Goal: Task Accomplishment & Management: Manage account settings

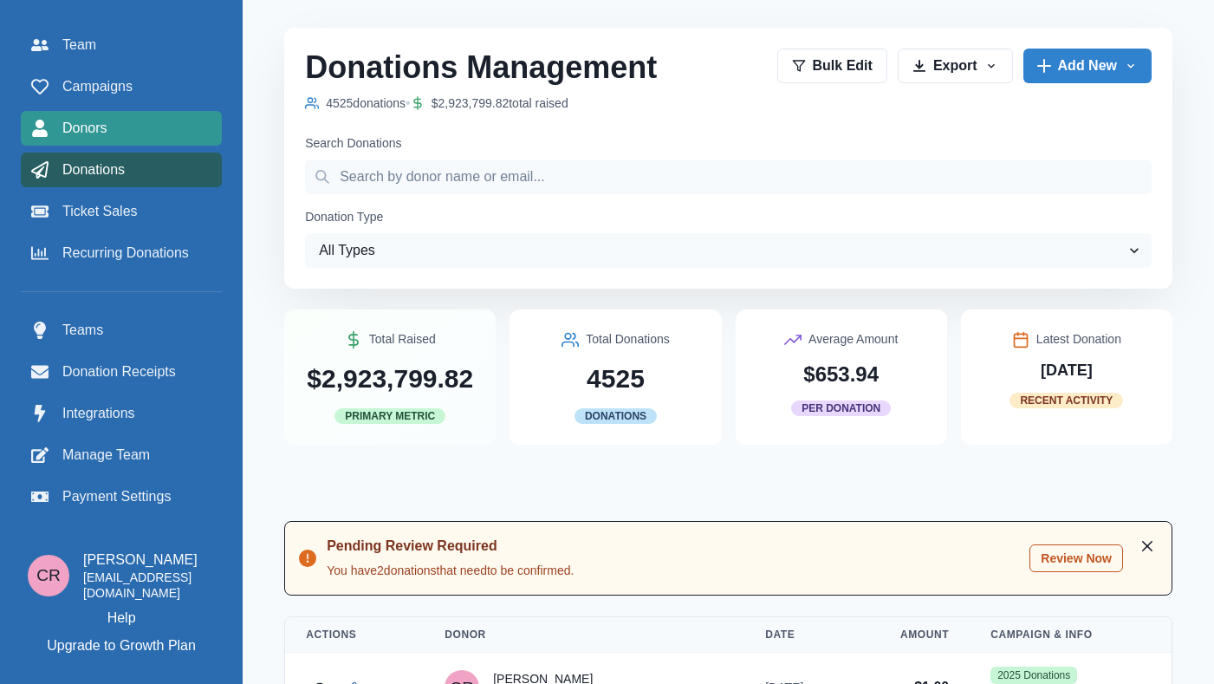
click at [107, 112] on link "Donors" at bounding box center [121, 128] width 201 height 35
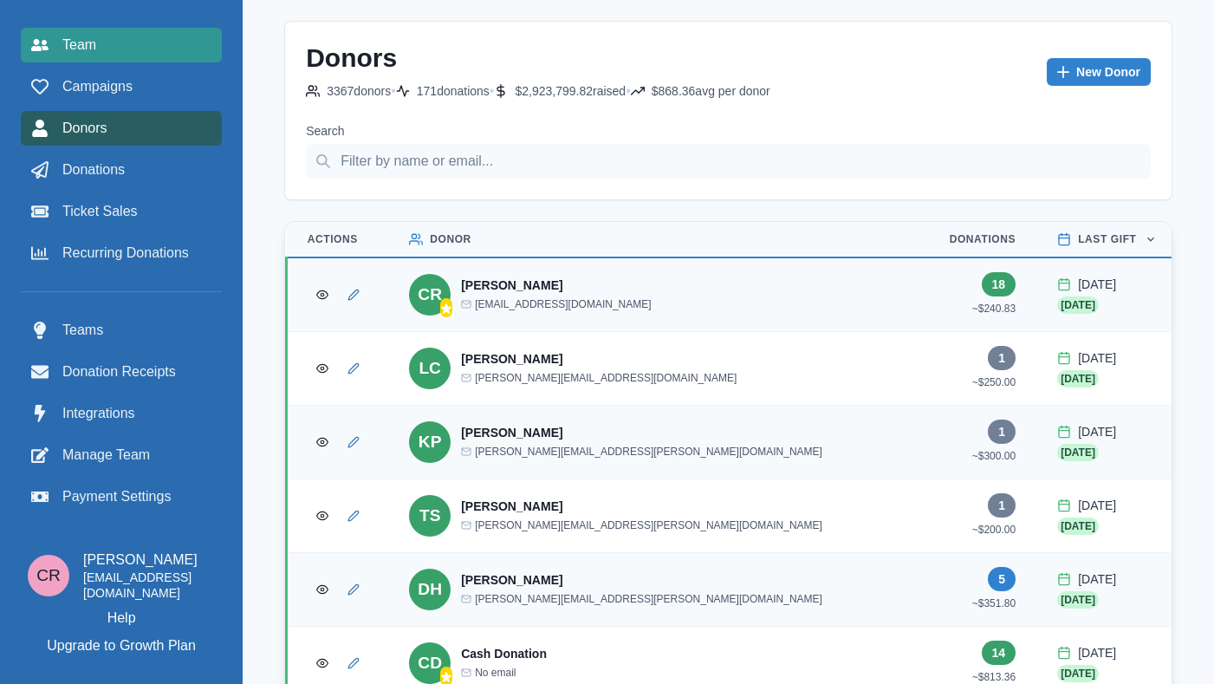
click at [167, 52] on div "Team" at bounding box center [121, 45] width 180 height 21
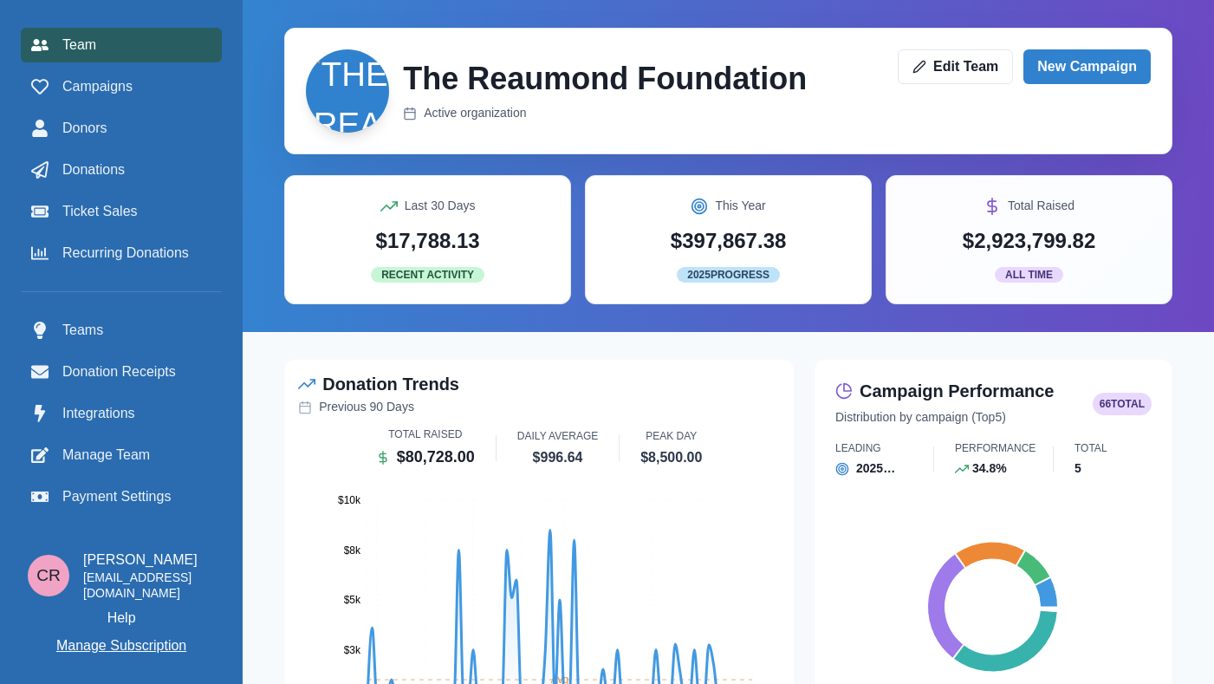
click at [141, 648] on p "Manage Subscription" at bounding box center [121, 645] width 130 height 21
click at [309, 482] on icon "[DATE] Jun [DATE] Jun [DATE] [DATE] [DATE] [DATE] [DATE] Aug [DATE] $0 $3k $5k …" at bounding box center [538, 612] width 480 height 260
